Goal: Information Seeking & Learning: Learn about a topic

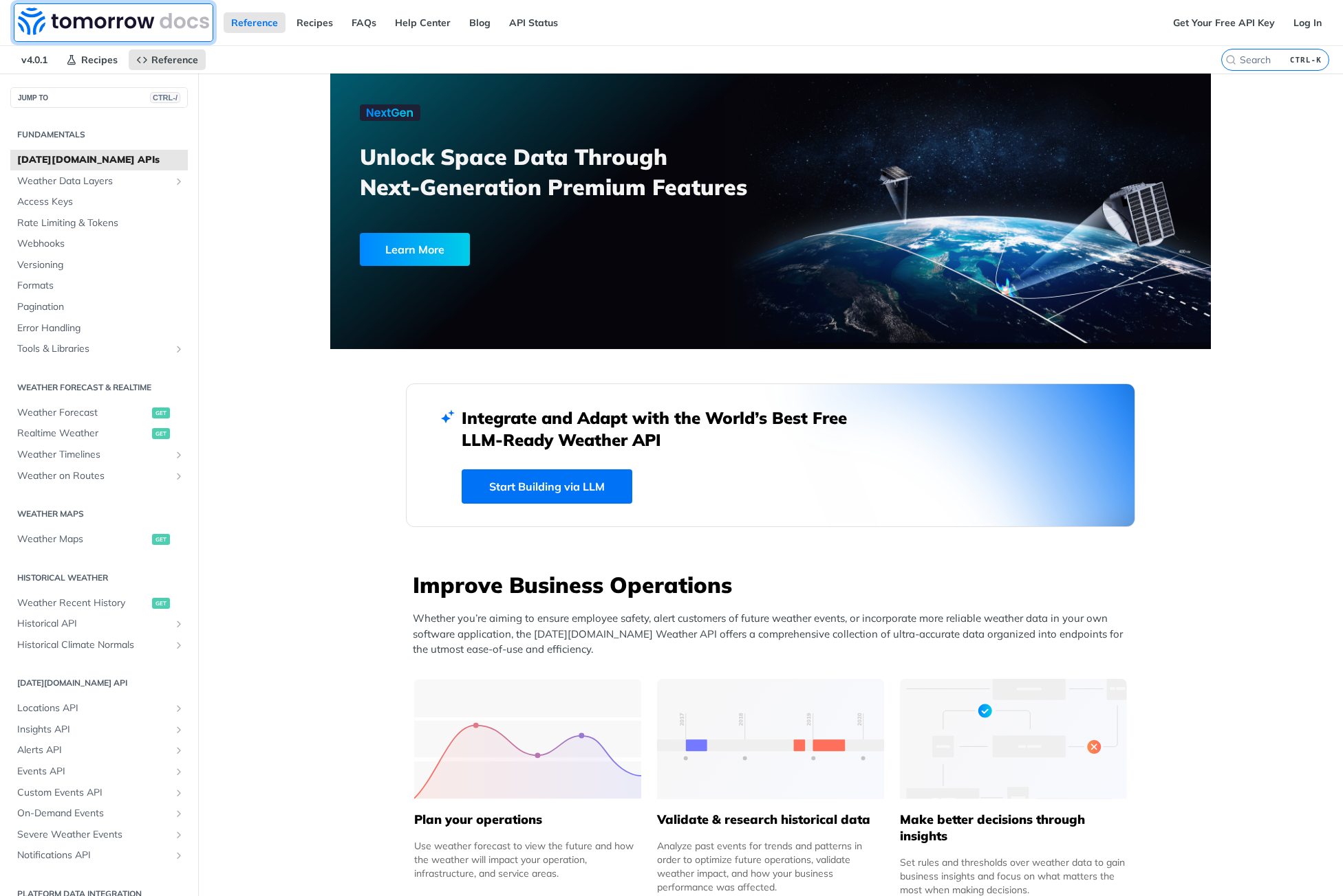
click at [118, 13] on img at bounding box center [114, 22] width 192 height 28
click at [530, 24] on link "API Status" at bounding box center [533, 23] width 64 height 21
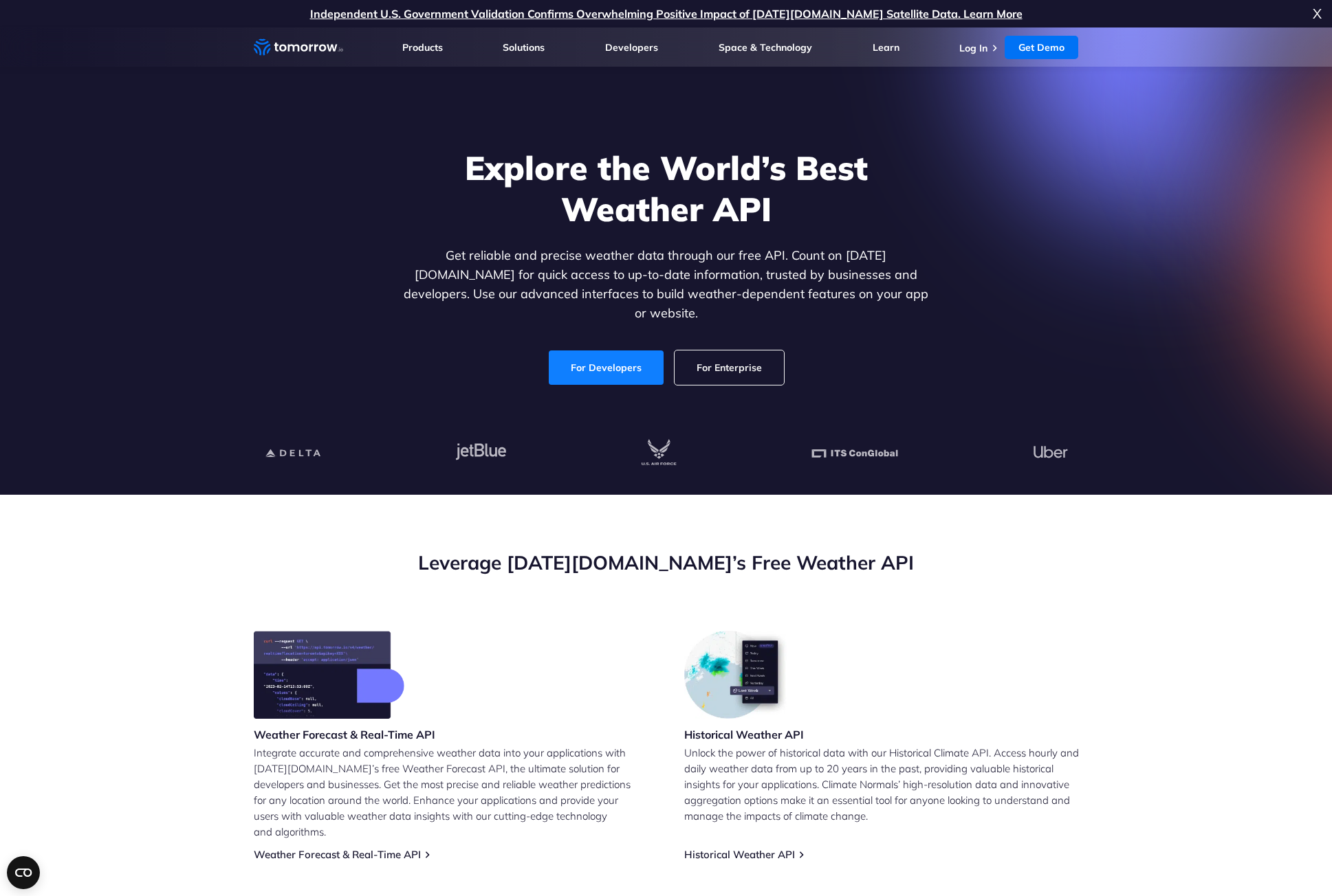
click at [609, 351] on link "For Developers" at bounding box center [606, 368] width 114 height 35
click at [750, 351] on link "For Enterprise" at bounding box center [729, 368] width 109 height 35
click at [966, 47] on link "Log In" at bounding box center [973, 48] width 29 height 12
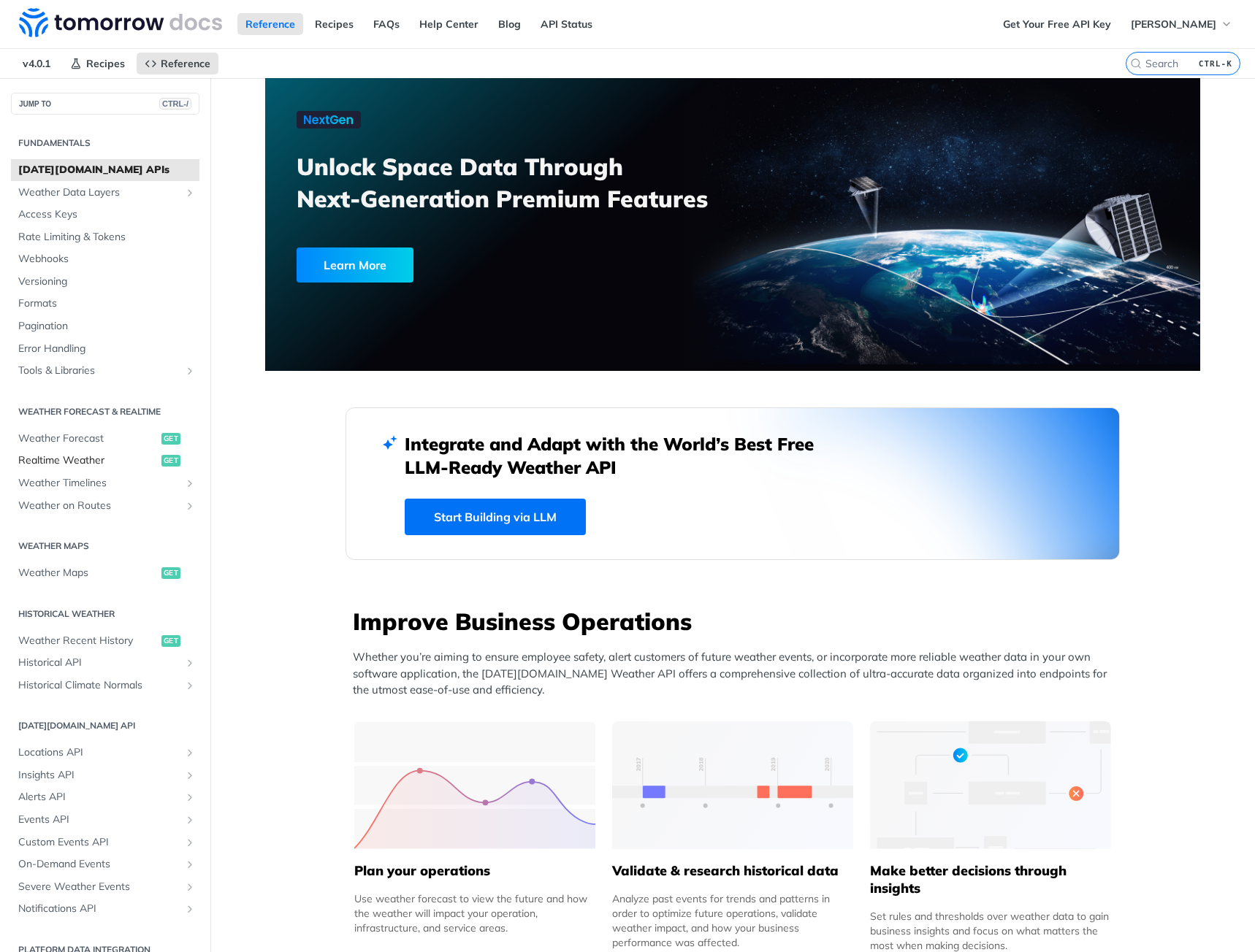
click at [64, 457] on span "Realtime Weather" at bounding box center [88, 461] width 140 height 15
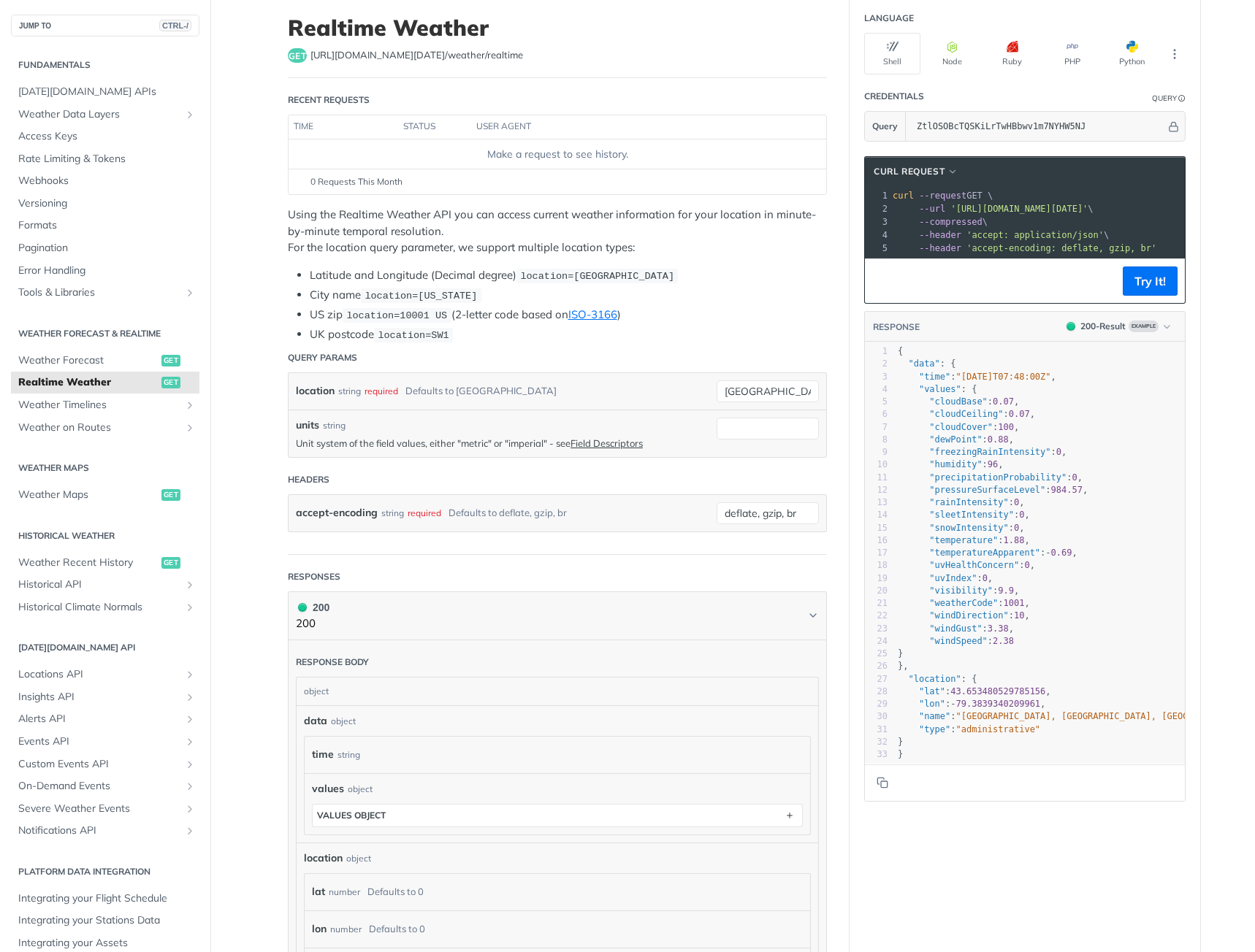
scroll to position [32, 0]
